Goal: Information Seeking & Learning: Learn about a topic

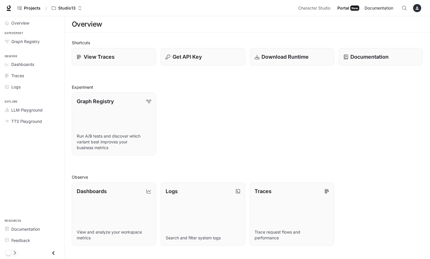
click at [386, 6] on span "Documentation" at bounding box center [378, 8] width 29 height 7
